Goal: Transaction & Acquisition: Purchase product/service

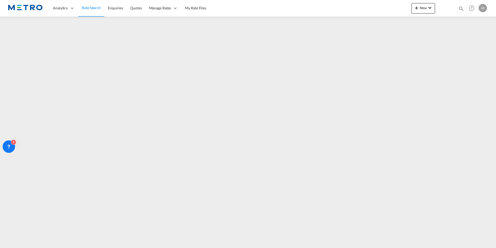
click at [91, 8] on span "Rate Search" at bounding box center [91, 7] width 19 height 4
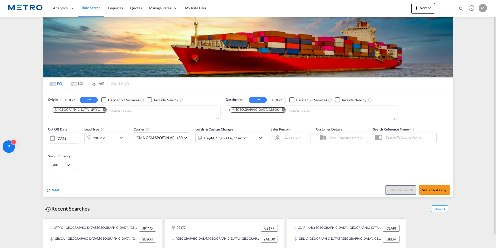
click at [55, 189] on span "Reset" at bounding box center [55, 189] width 9 height 4
click at [59, 188] on span "Reset" at bounding box center [55, 189] width 9 height 4
click at [75, 101] on button "DOOR" at bounding box center [70, 100] width 18 height 6
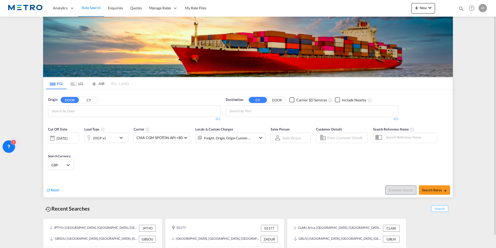
click at [79, 109] on input "Search by Door" at bounding box center [76, 111] width 49 height 8
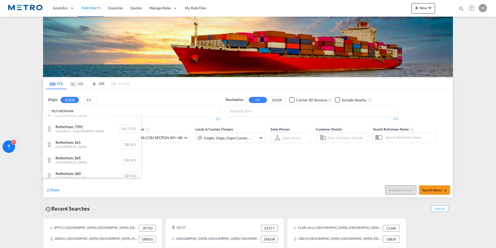
scroll to position [78, 0]
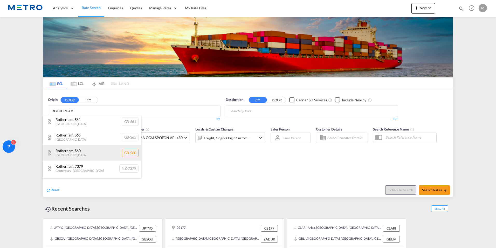
type input "ROTHERHAM"
click at [101, 154] on div "Rotherham , S60 [GEOGRAPHIC_DATA] [GEOGRAPHIC_DATA]-S60" at bounding box center [92, 153] width 99 height 16
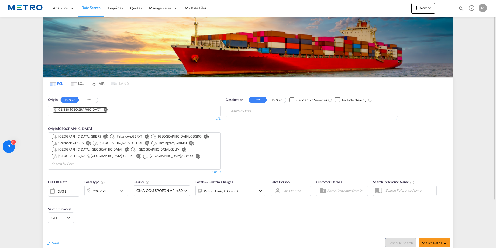
click at [260, 113] on input "Chips input." at bounding box center [253, 111] width 49 height 8
type input "JEBEL ALI"
click at [258, 122] on div "[GEOGRAPHIC_DATA] [GEOGRAPHIC_DATA]" at bounding box center [269, 123] width 99 height 16
click at [428, 240] on span "Search Rates" at bounding box center [434, 242] width 25 height 4
type input "S60 to AEJEA / [DATE]"
